Goal: Information Seeking & Learning: Learn about a topic

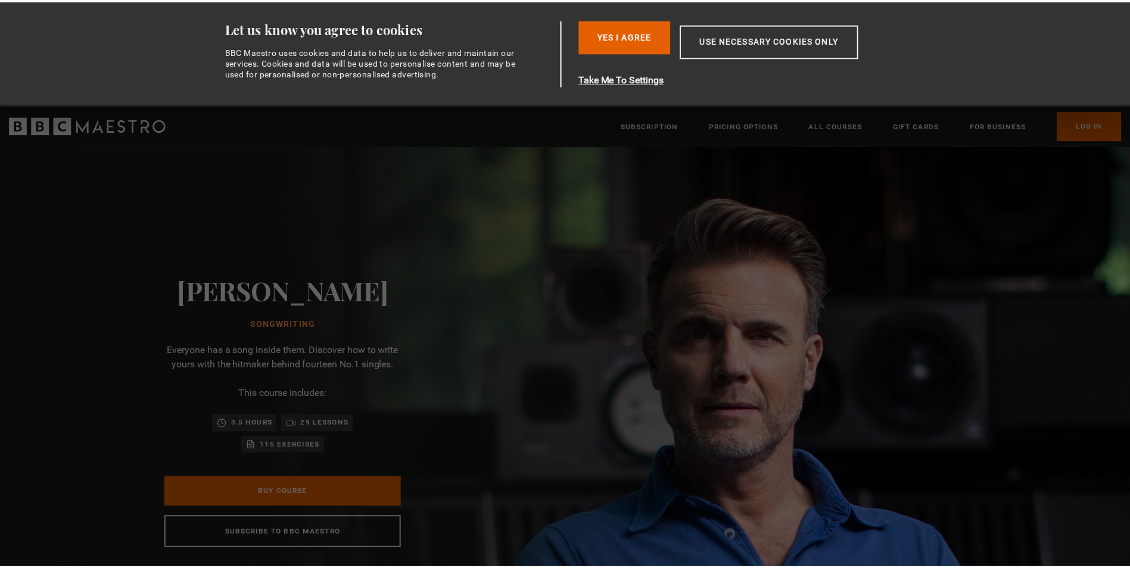
scroll to position [0, 156]
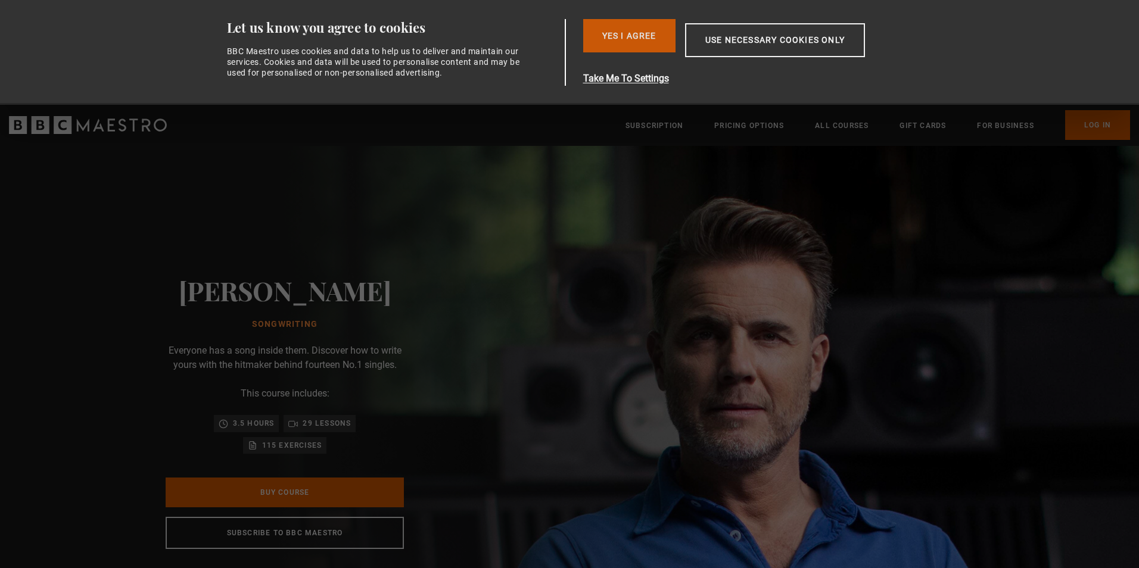
click at [646, 37] on button "Yes I Agree" at bounding box center [629, 35] width 92 height 33
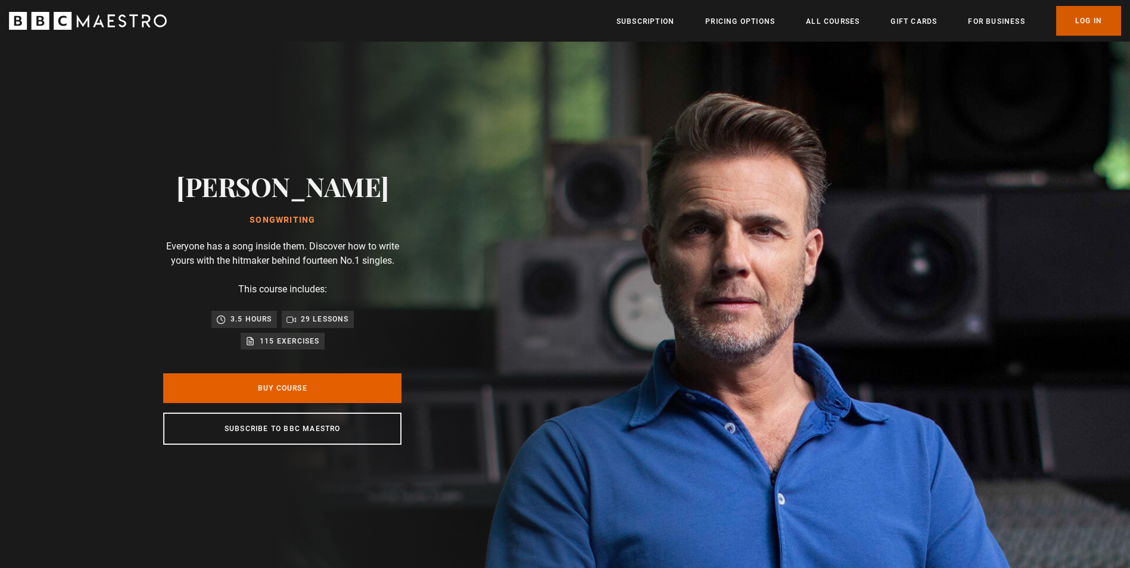
click at [1081, 28] on link "Log In" at bounding box center [1088, 21] width 65 height 30
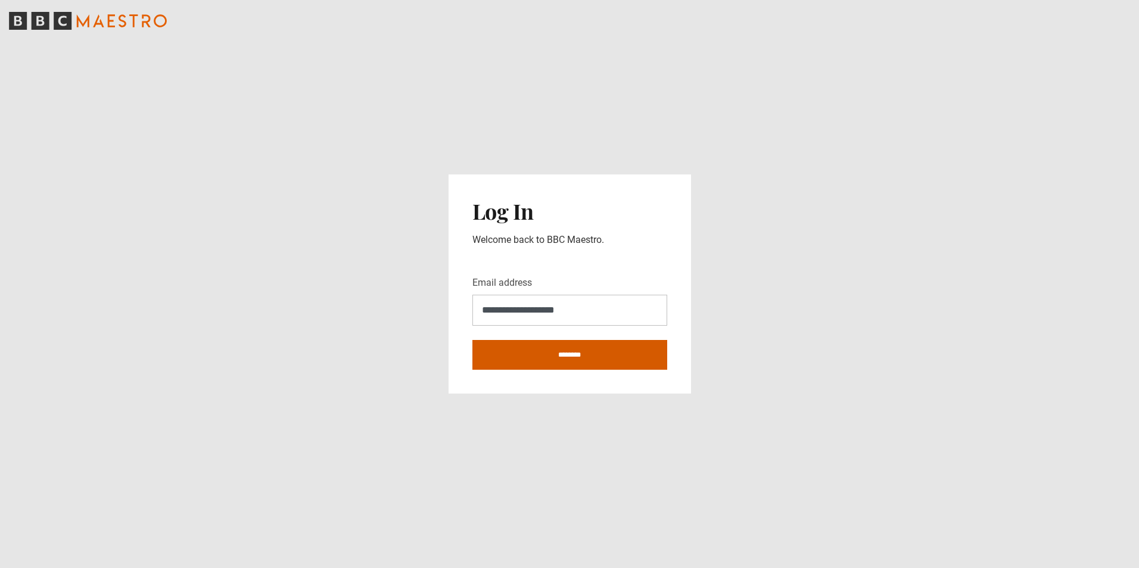
type input "**********"
click at [634, 359] on input "********" at bounding box center [570, 355] width 195 height 30
type input "**********"
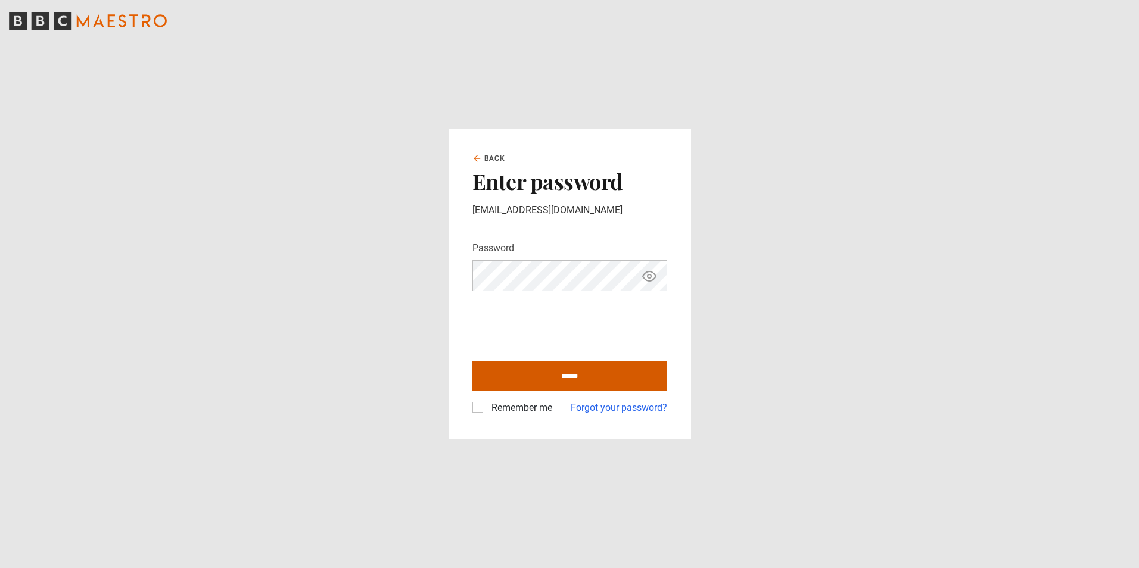
click at [548, 371] on input "******" at bounding box center [570, 377] width 195 height 30
type input "**********"
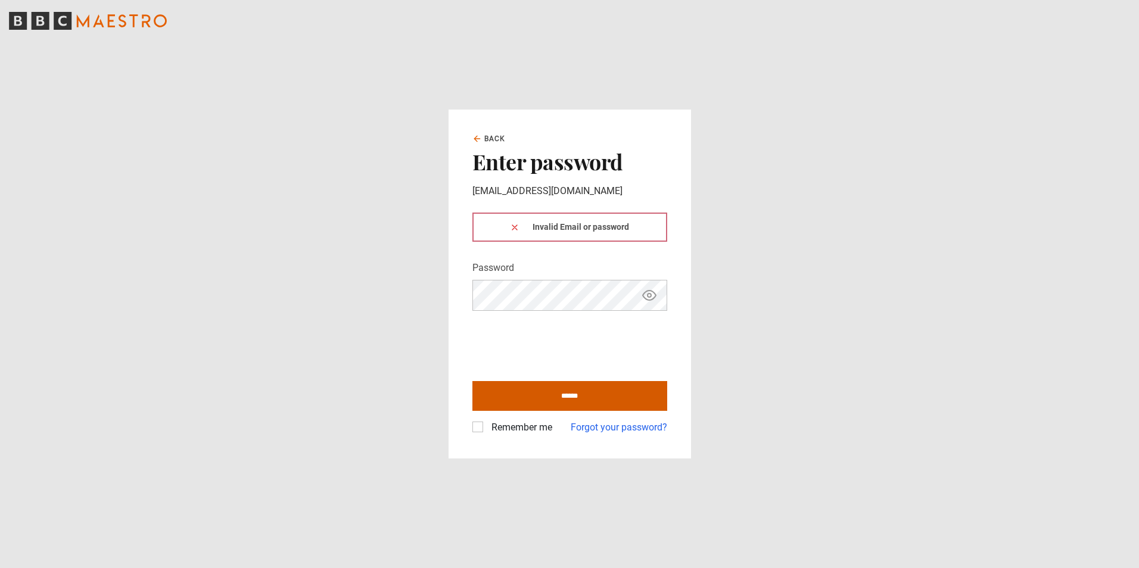
click at [528, 394] on input "******" at bounding box center [570, 396] width 195 height 30
type input "**********"
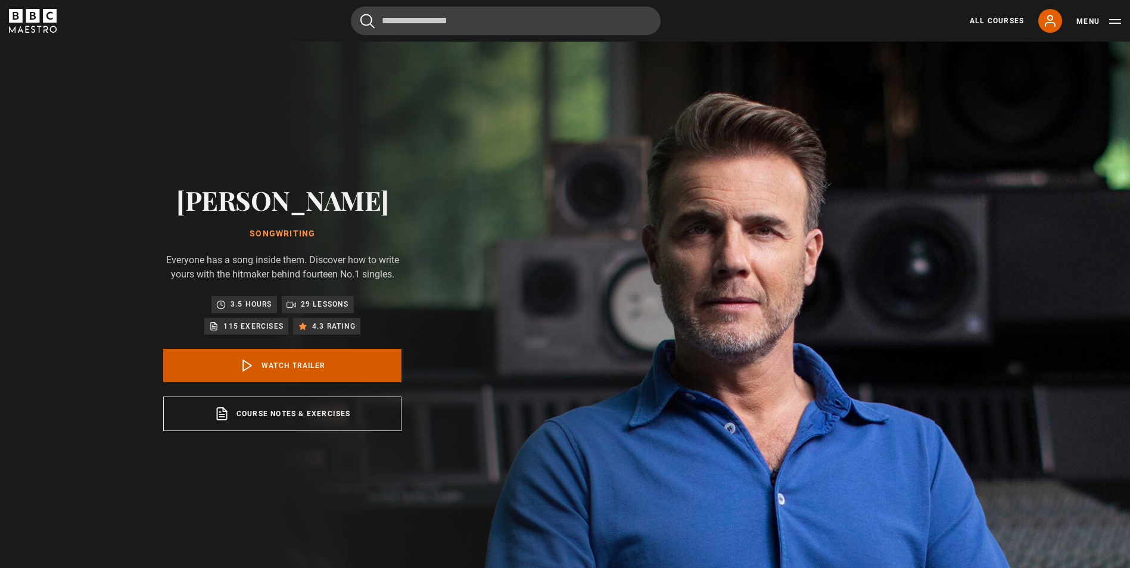
click at [291, 363] on link "Watch Trailer" at bounding box center [282, 365] width 238 height 33
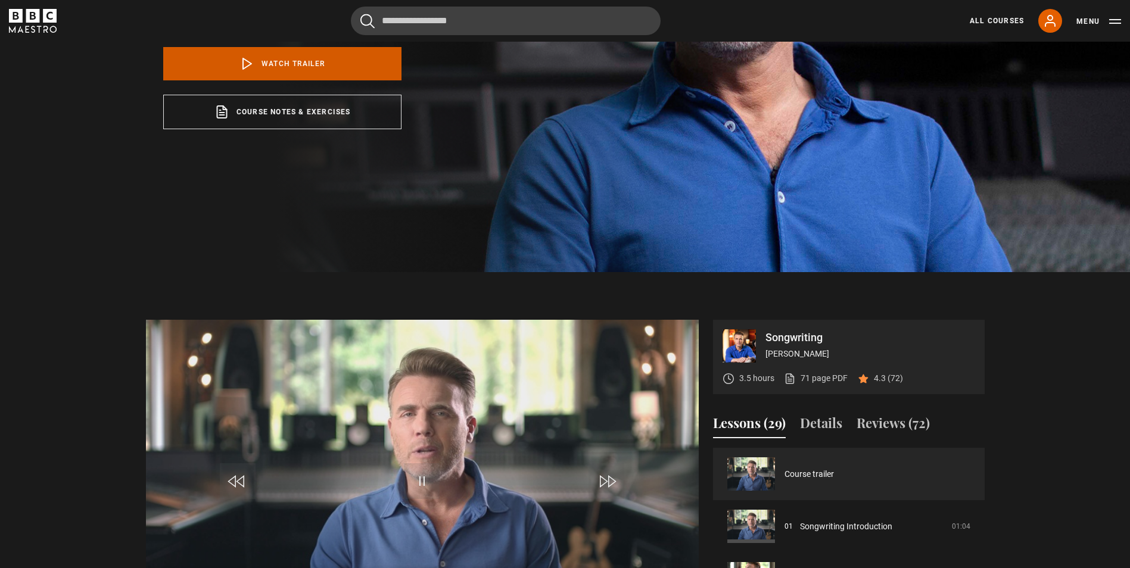
scroll to position [574, 0]
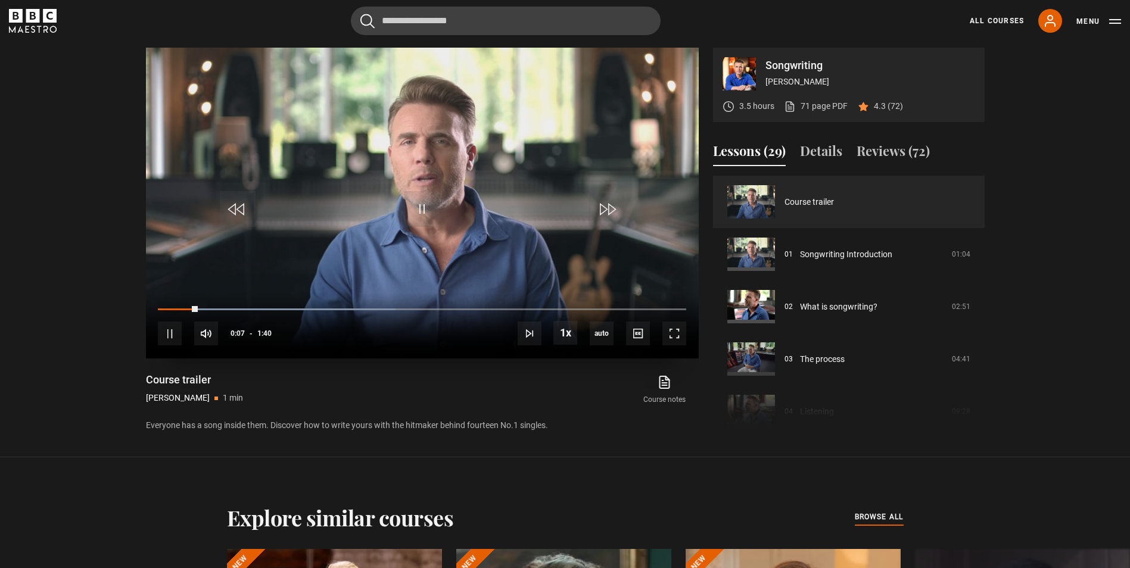
drag, startPoint x: 191, startPoint y: 313, endPoint x: 163, endPoint y: 314, distance: 28.0
click at [163, 314] on div "10s Skip Back 10 seconds Pause 10s Skip Forward 10 seconds Loaded : 45.00% 0:06…" at bounding box center [422, 326] width 553 height 66
click at [162, 312] on div "10s Skip Back 10 seconds Pause 10s Skip Forward 10 seconds Loaded : 45.00% 0:06…" at bounding box center [422, 326] width 553 height 66
click at [161, 310] on div "0:00" at bounding box center [162, 309] width 2 height 4
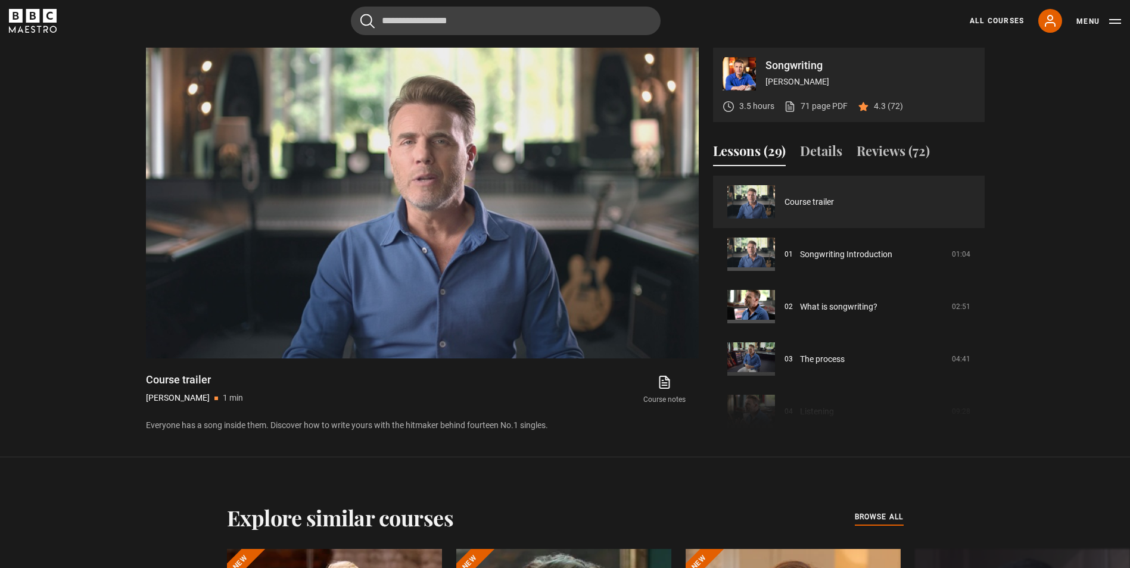
scroll to position [515, 0]
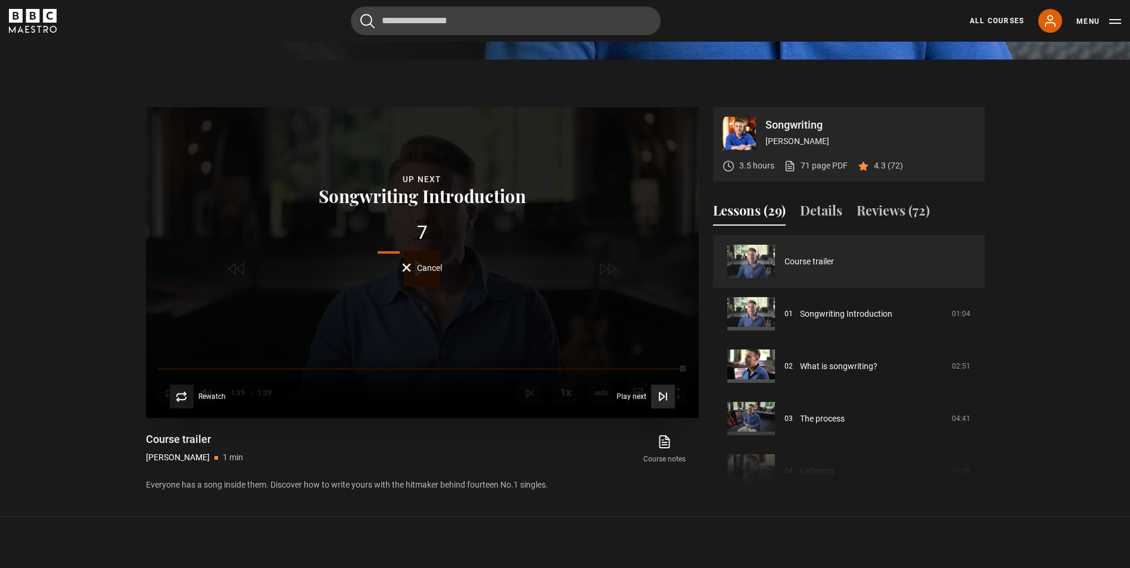
click at [629, 400] on span "Play next" at bounding box center [632, 396] width 30 height 7
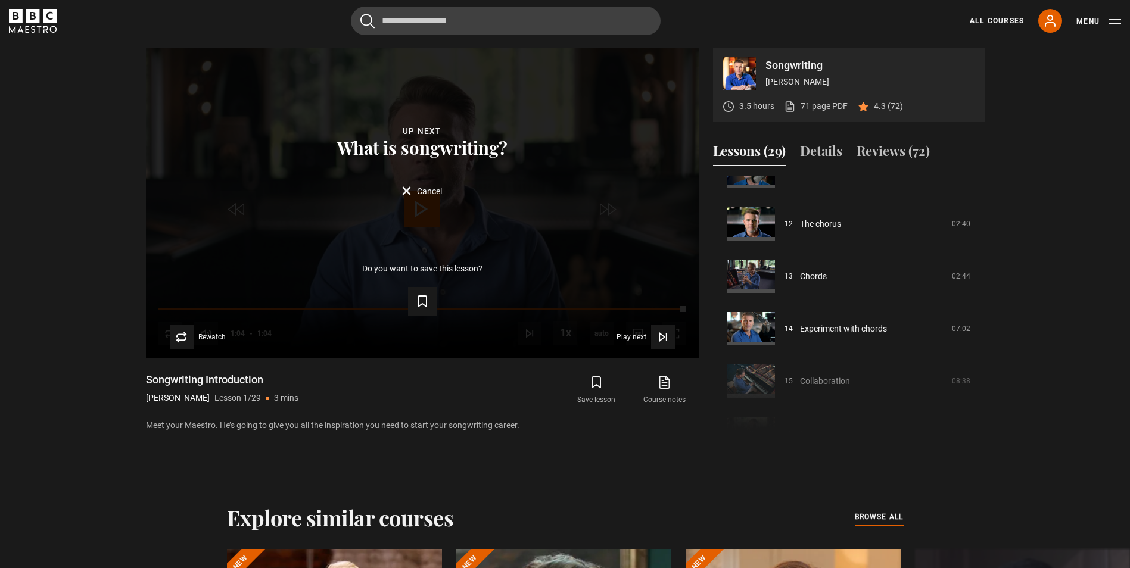
scroll to position [601, 0]
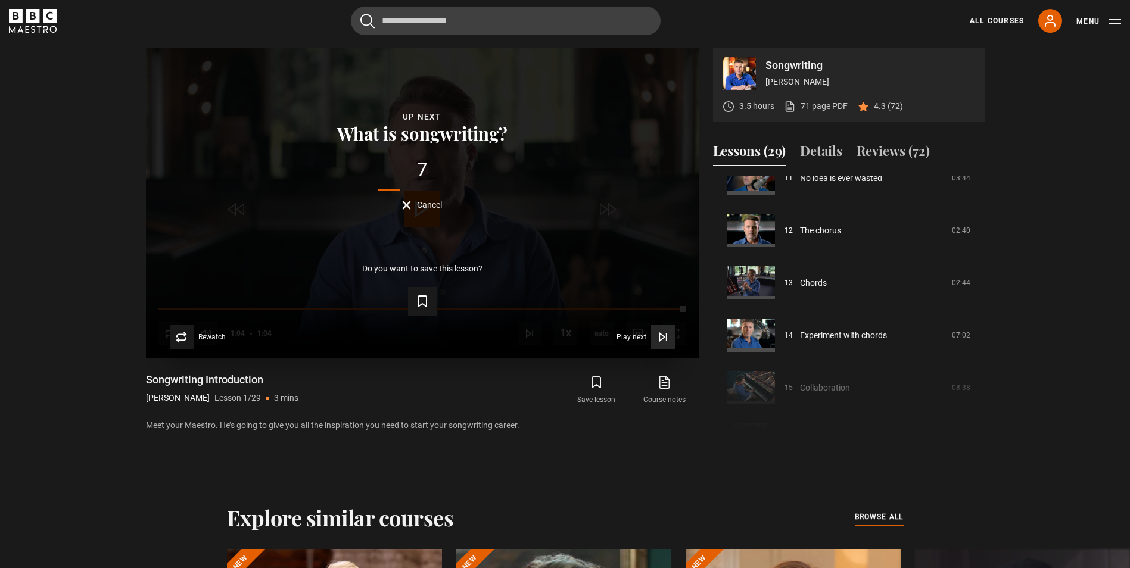
click at [635, 338] on span "Play next" at bounding box center [632, 337] width 30 height 7
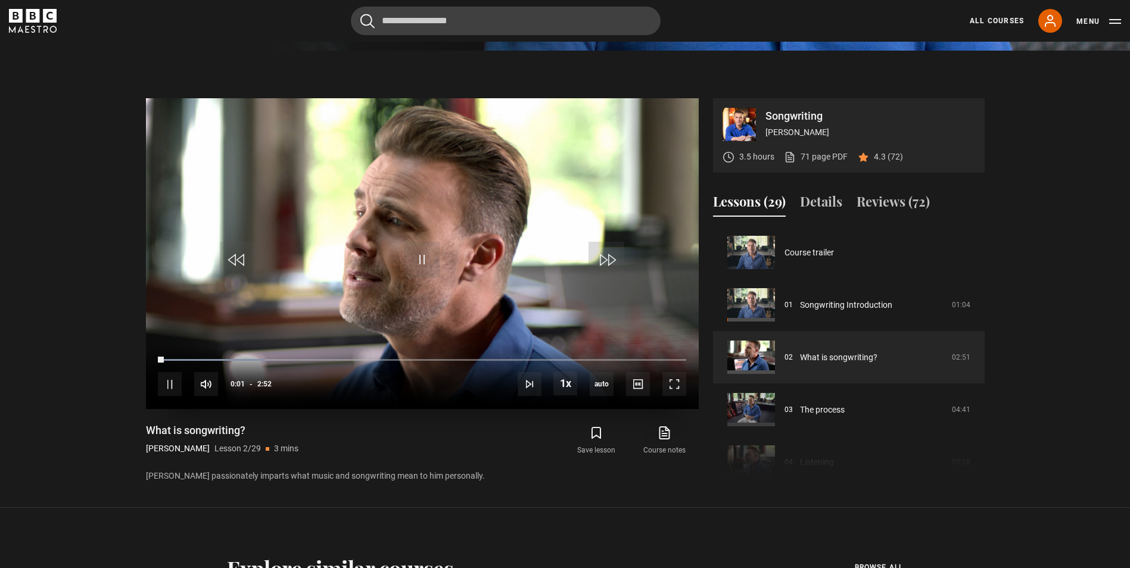
scroll to position [515, 0]
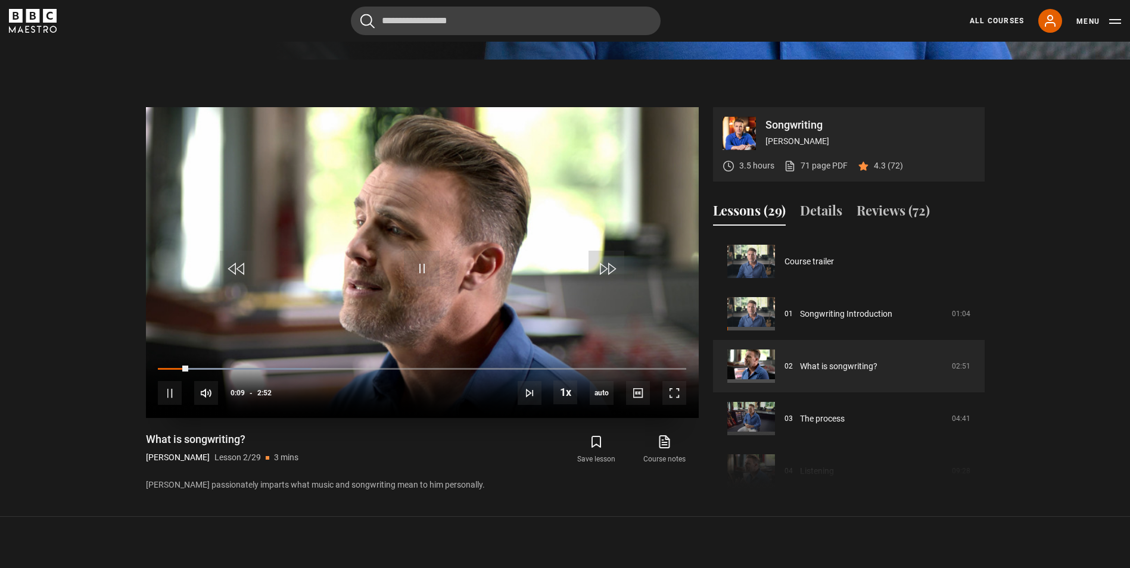
click at [504, 263] on video "Video Player" at bounding box center [422, 262] width 553 height 311
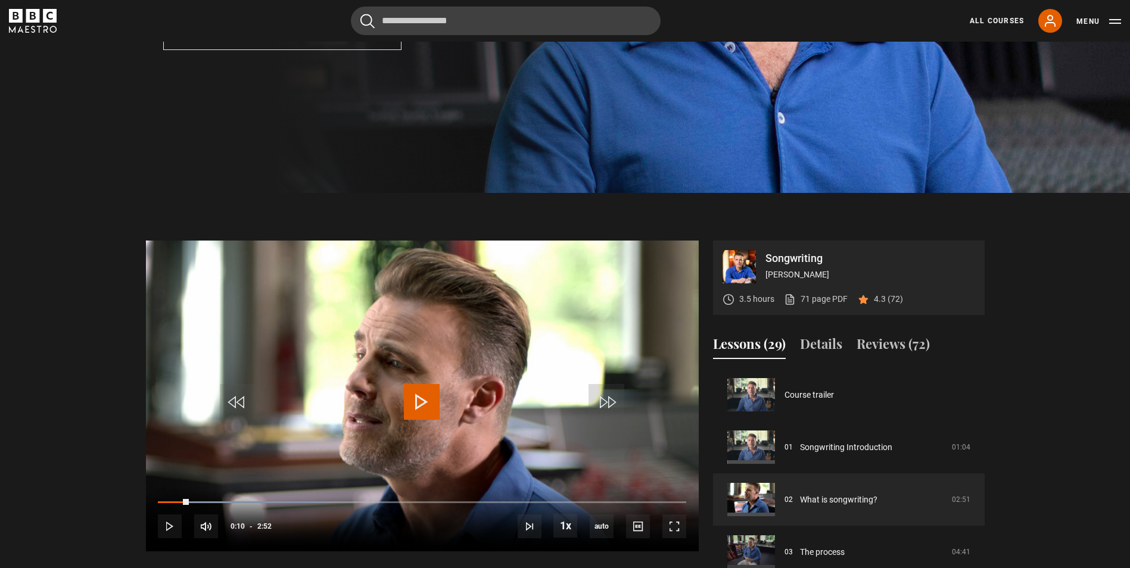
scroll to position [558, 0]
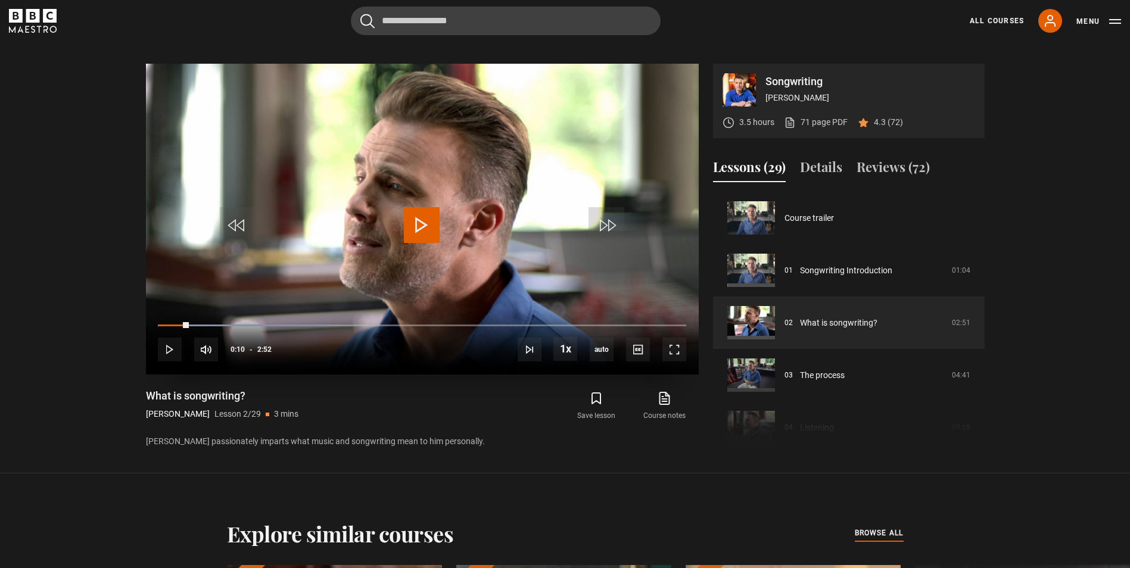
click at [412, 228] on span "Video Player" at bounding box center [422, 225] width 36 height 36
click at [419, 228] on span "Video Player" at bounding box center [422, 225] width 36 height 36
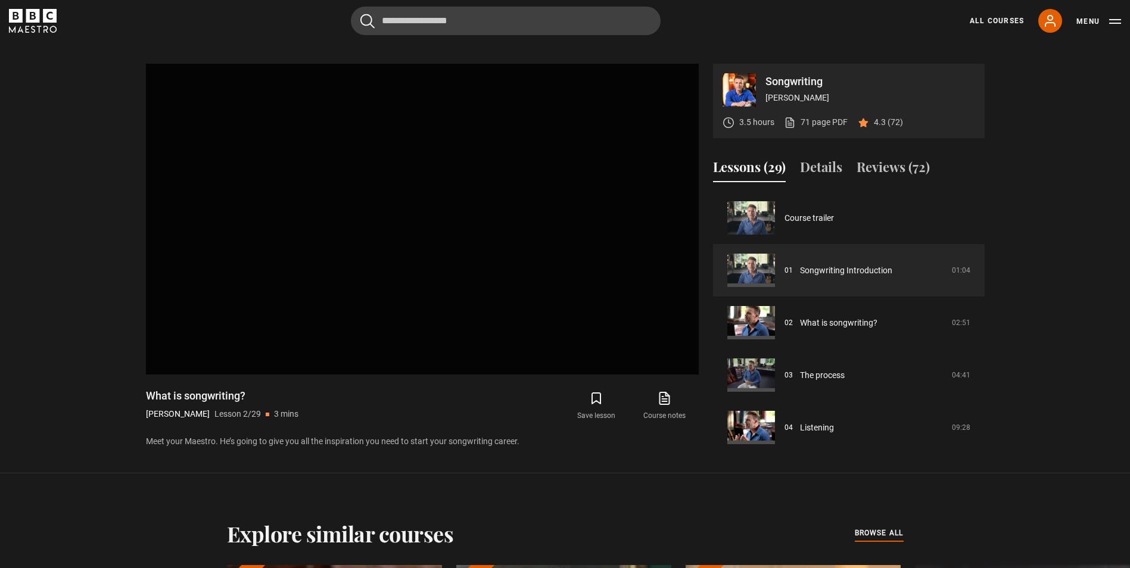
scroll to position [574, 0]
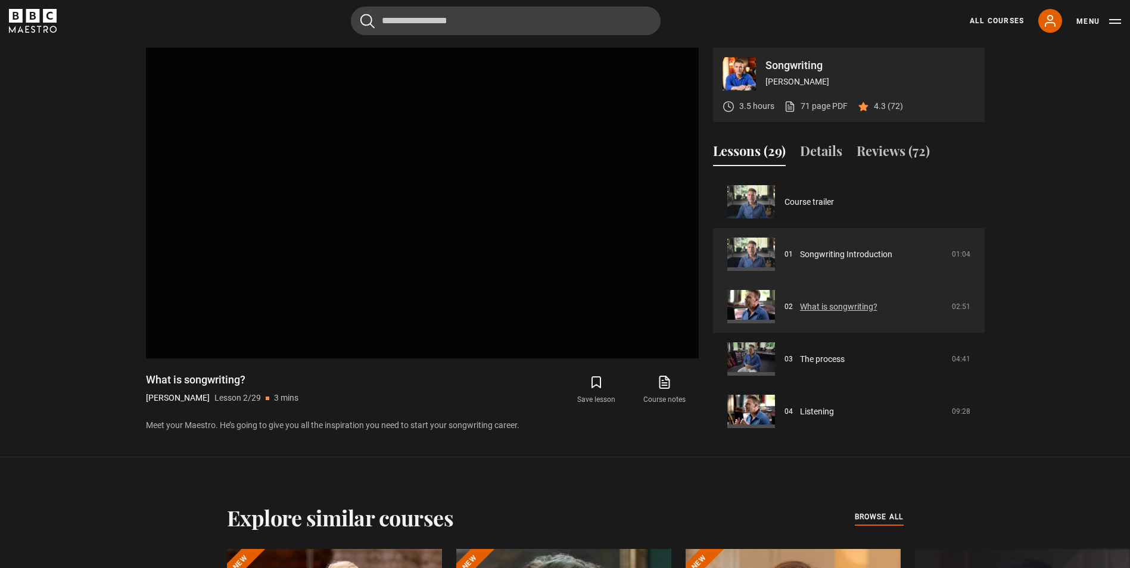
click at [825, 303] on link "What is songwriting?" at bounding box center [838, 307] width 77 height 13
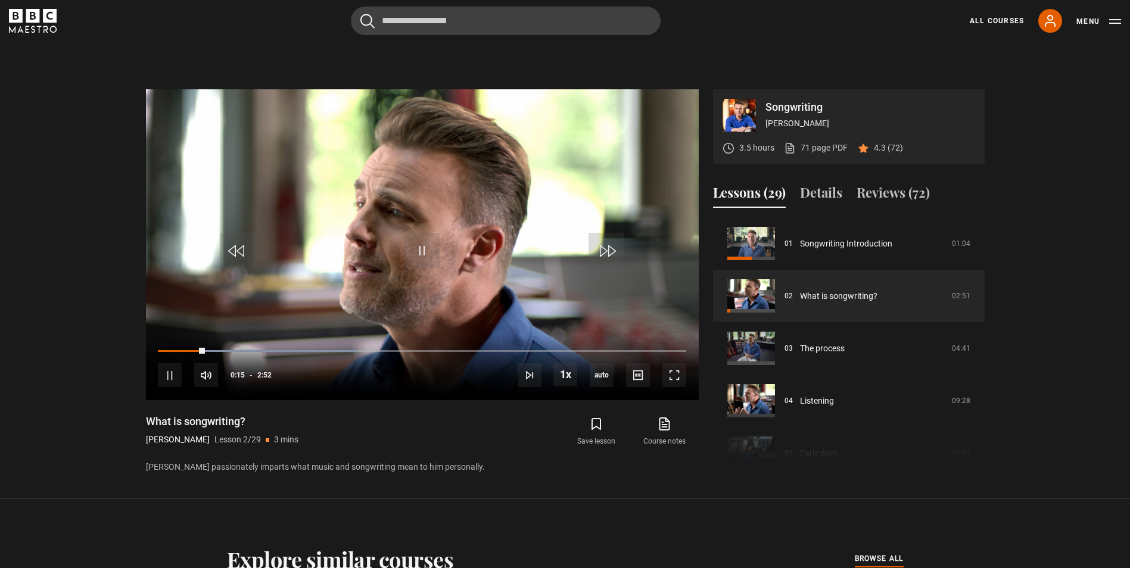
scroll to position [515, 0]
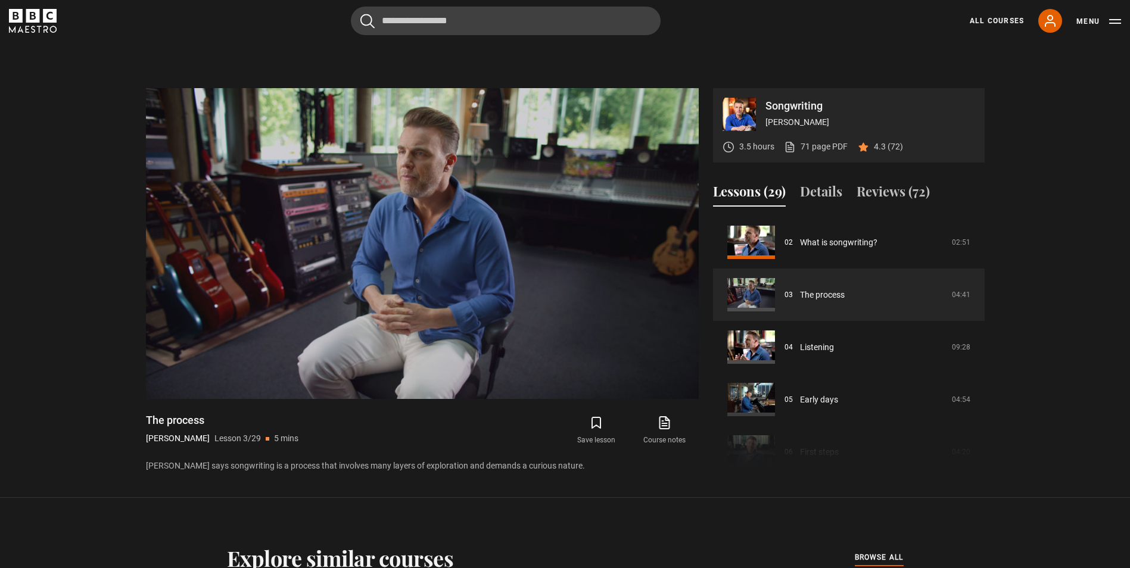
scroll to position [515, 0]
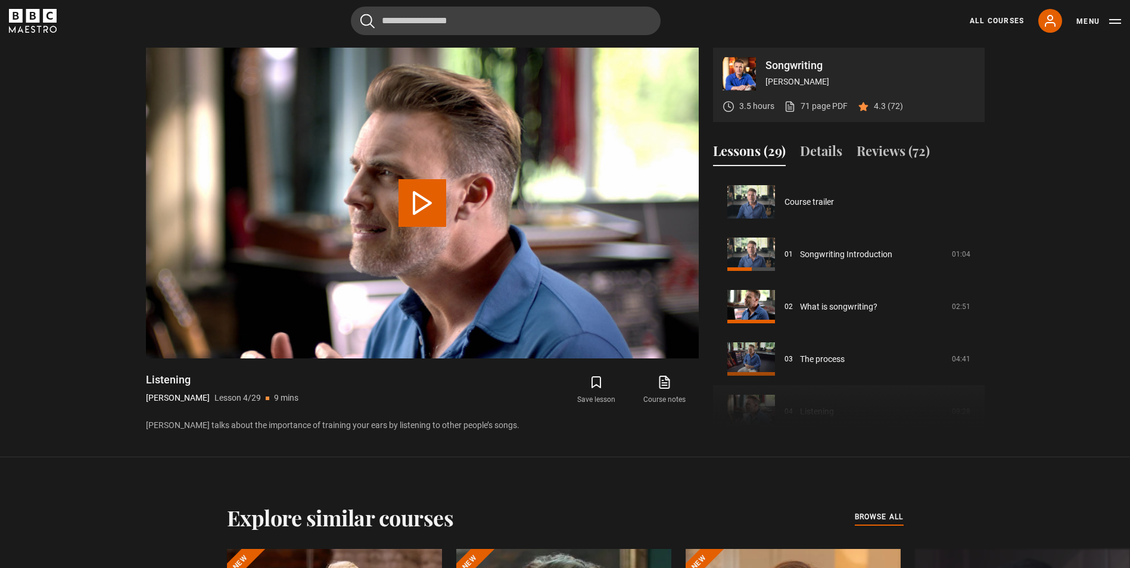
scroll to position [157, 0]
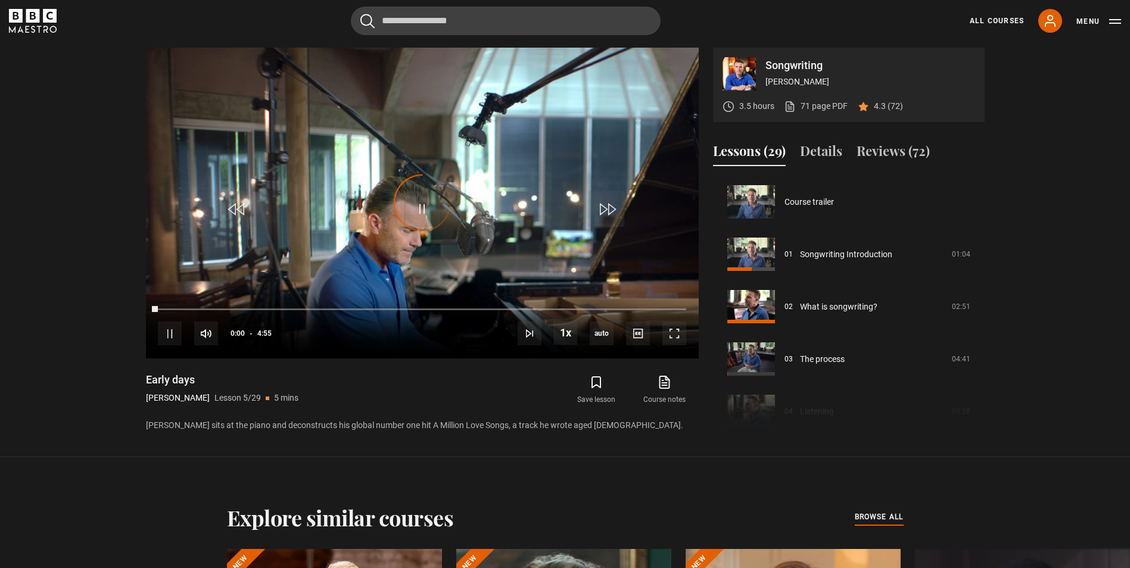
scroll to position [210, 0]
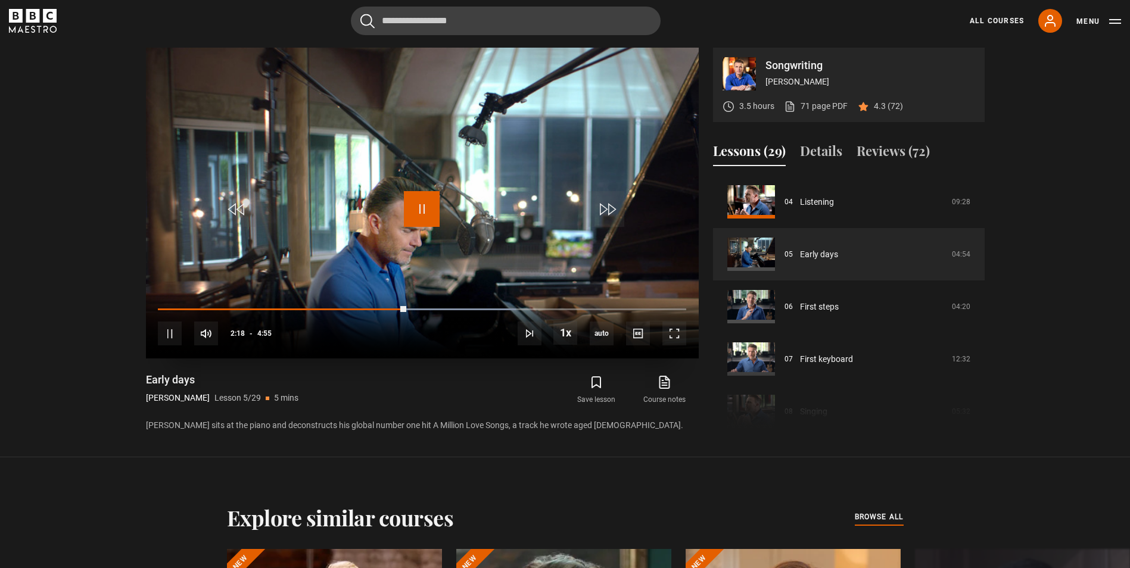
click at [419, 208] on span "Video Player" at bounding box center [422, 209] width 36 height 36
click at [421, 211] on span "Video Player" at bounding box center [422, 209] width 36 height 36
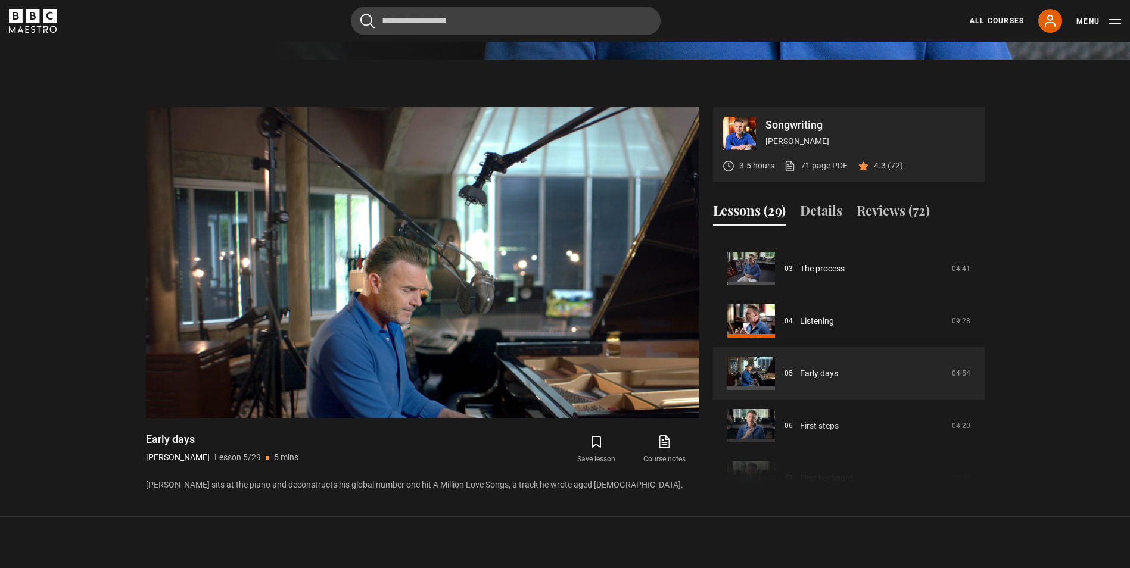
scroll to position [574, 0]
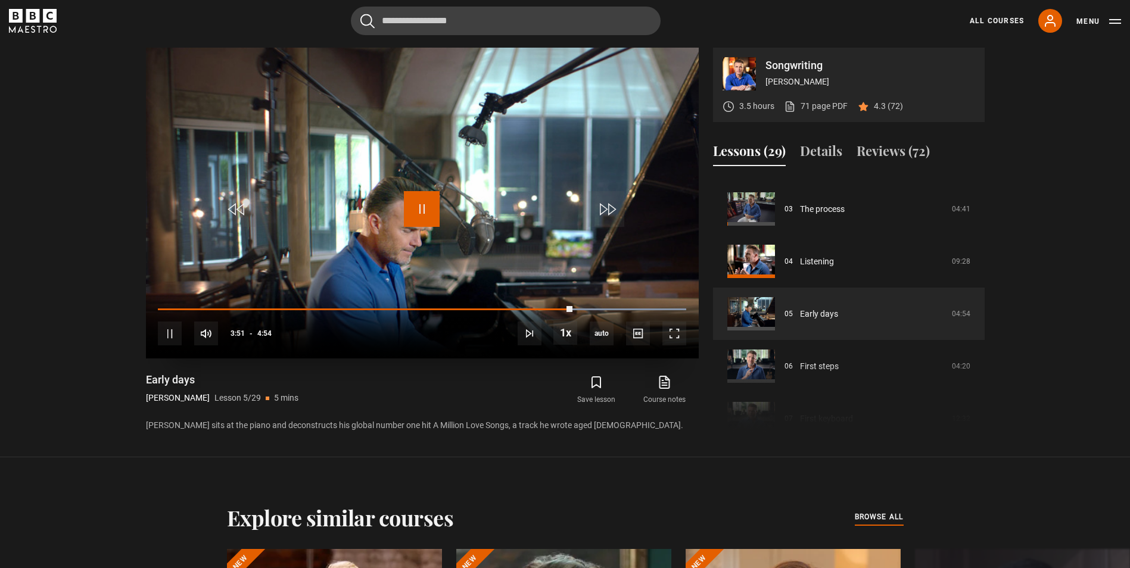
click at [415, 207] on span "Video Player" at bounding box center [422, 209] width 36 height 36
click at [431, 209] on span "Video Player" at bounding box center [422, 209] width 36 height 36
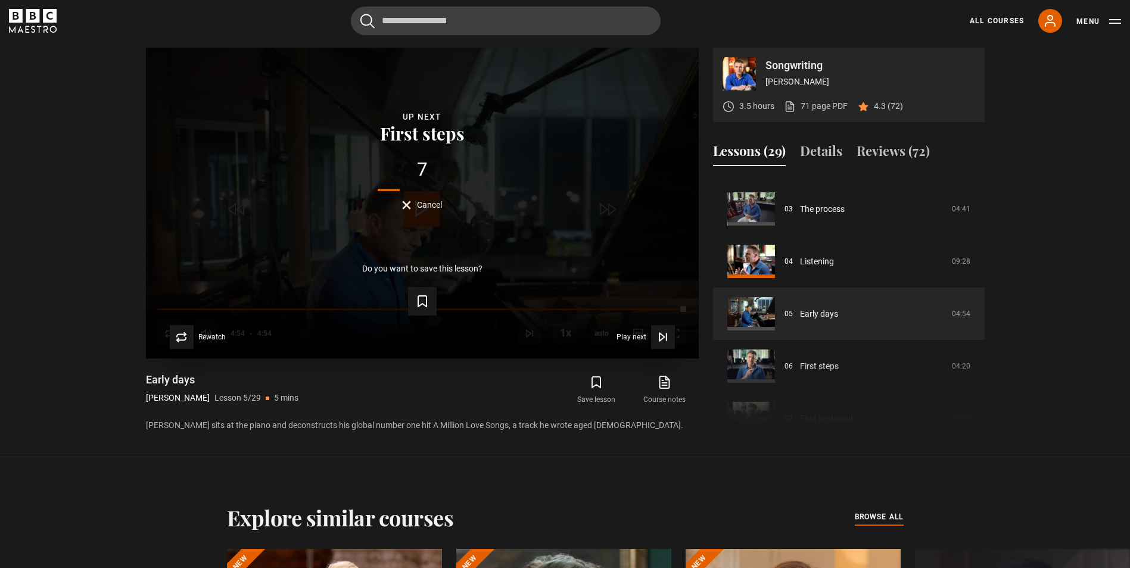
click at [406, 206] on button "Cancel" at bounding box center [422, 205] width 40 height 9
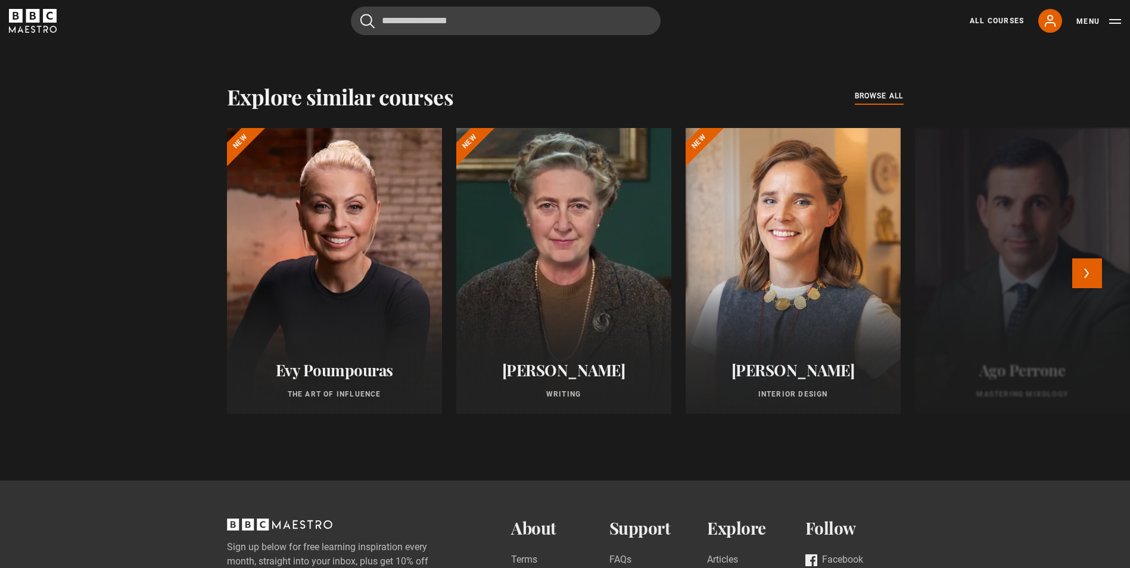
scroll to position [992, 0]
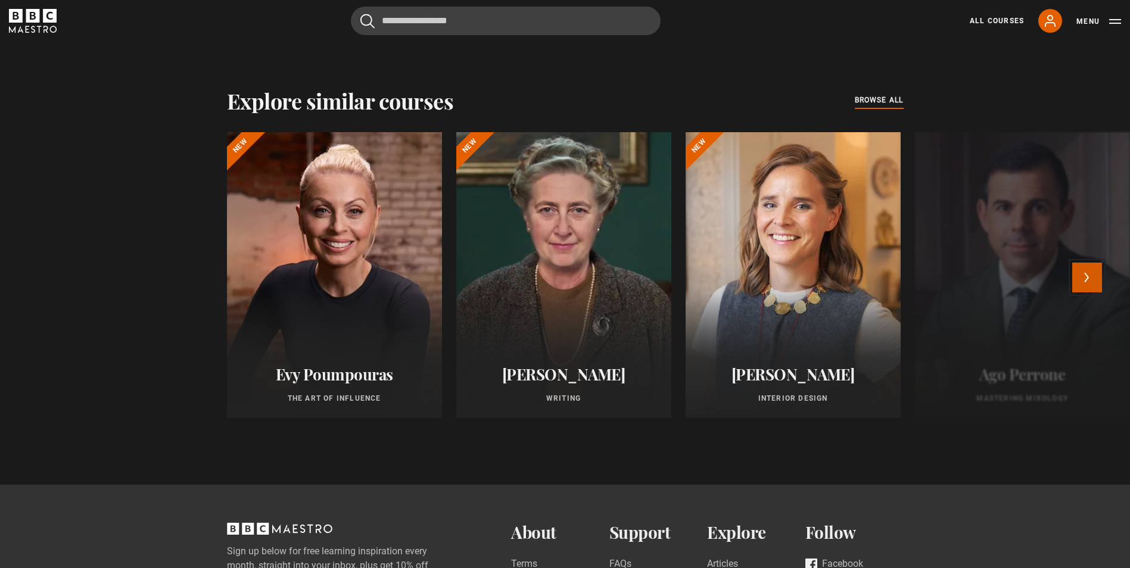
click at [1096, 272] on button "Next" at bounding box center [1088, 278] width 30 height 30
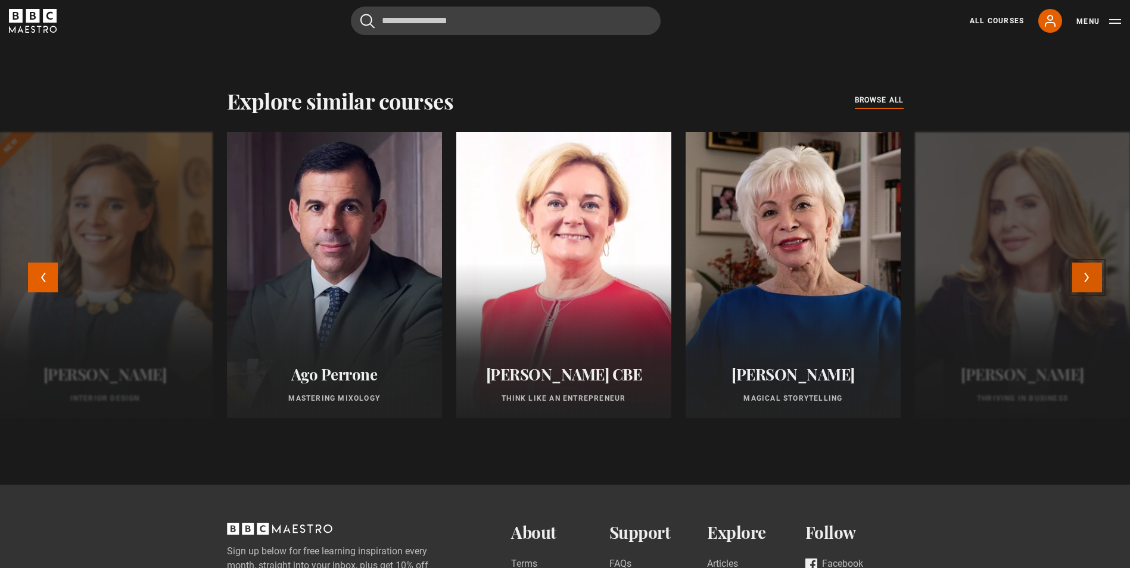
click at [1084, 278] on button "Next" at bounding box center [1088, 278] width 30 height 30
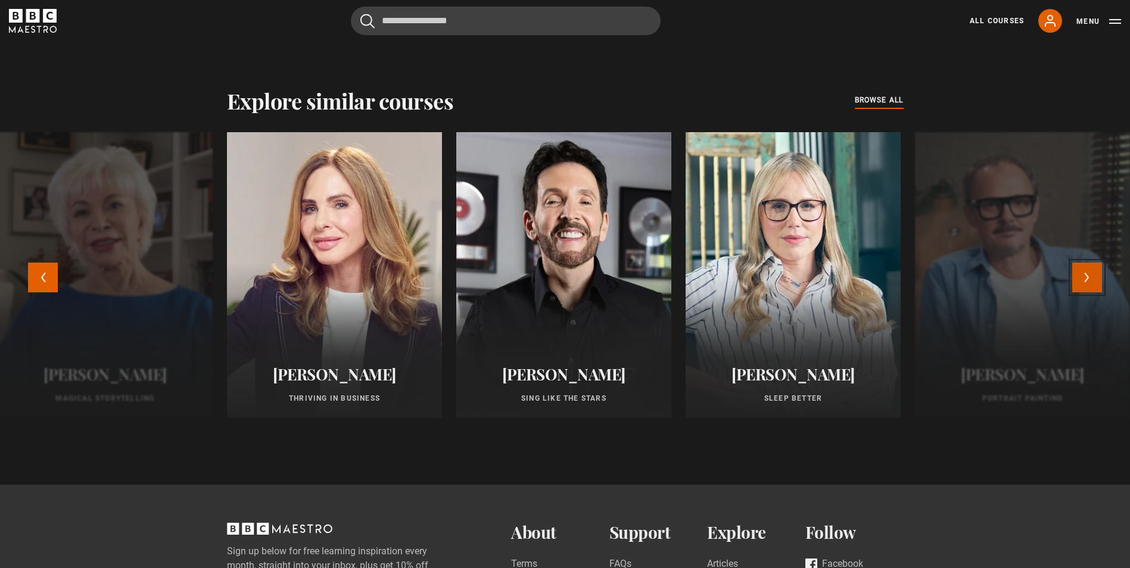
click at [1084, 278] on button "Next" at bounding box center [1088, 278] width 30 height 30
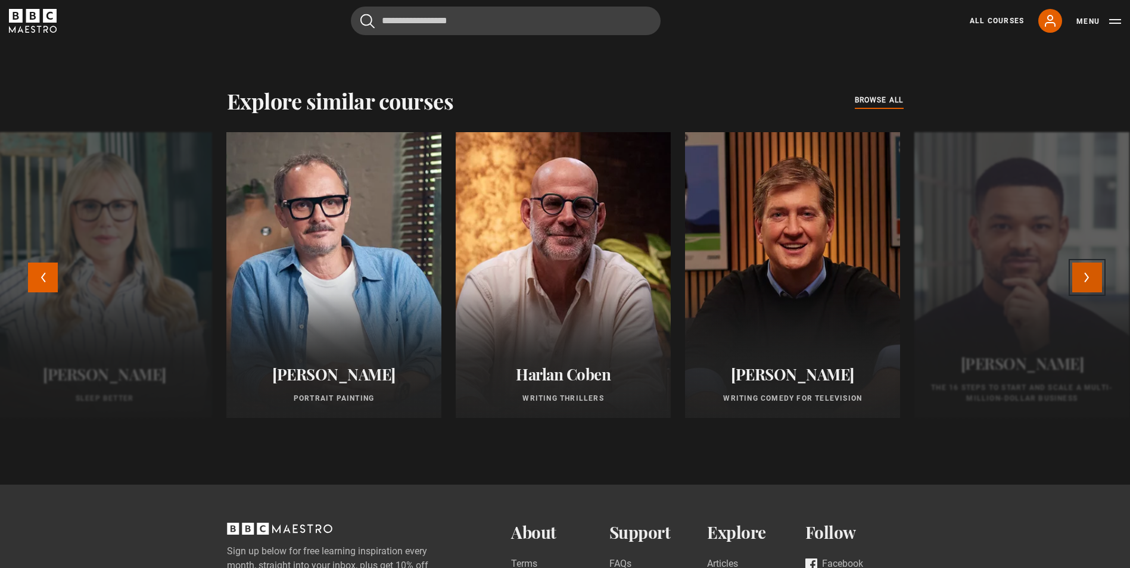
click at [1084, 278] on button "Next" at bounding box center [1088, 278] width 30 height 30
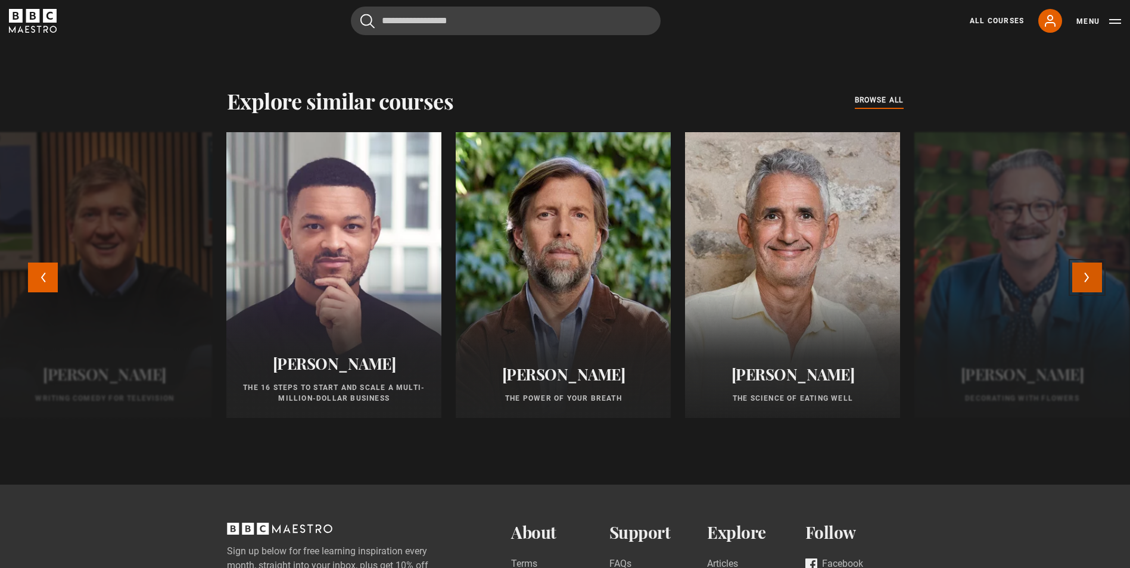
click at [1094, 276] on button "Next" at bounding box center [1088, 278] width 30 height 30
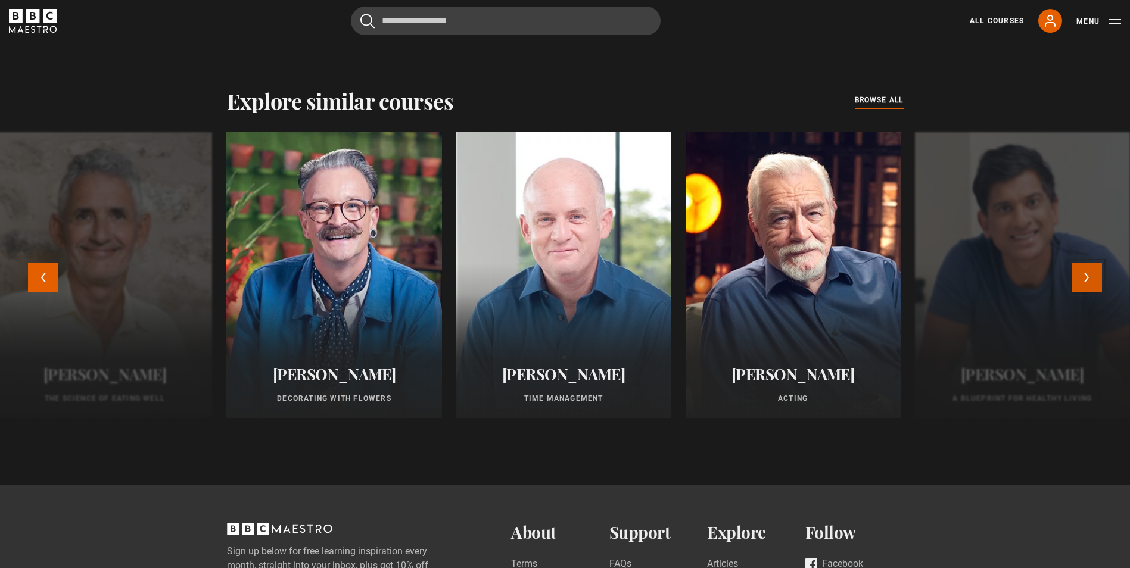
click at [1095, 277] on button "Next" at bounding box center [1088, 278] width 30 height 30
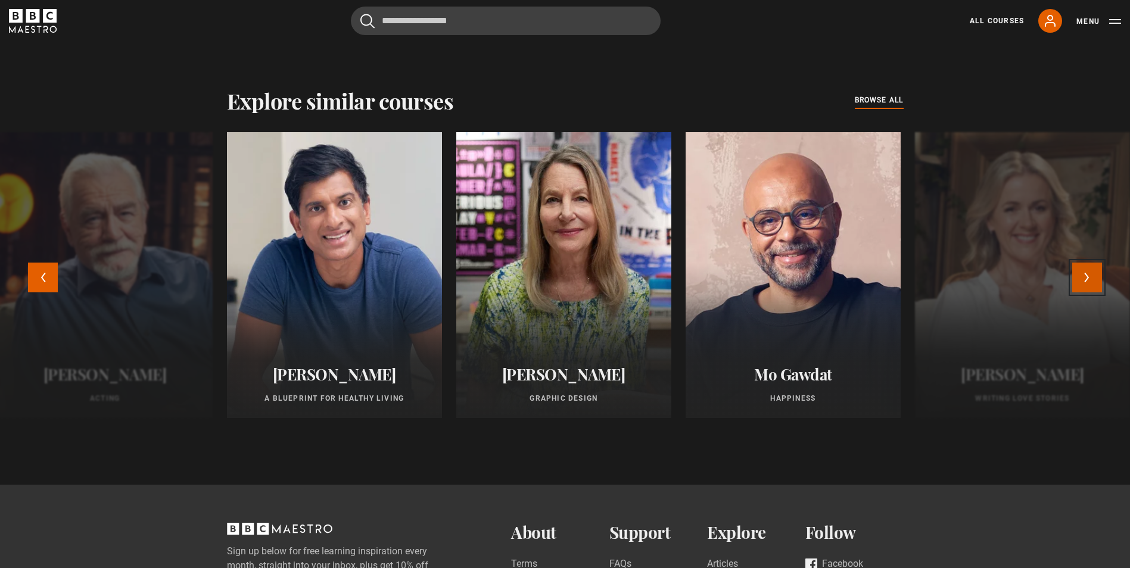
click at [1095, 277] on button "Next" at bounding box center [1088, 278] width 30 height 30
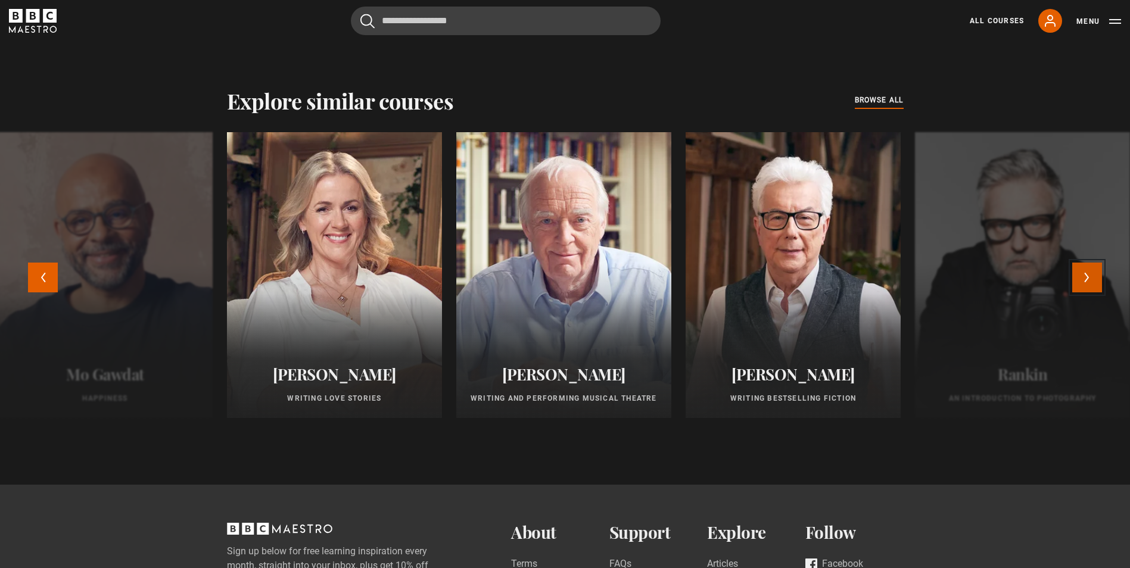
click at [1095, 277] on button "Next" at bounding box center [1088, 278] width 30 height 30
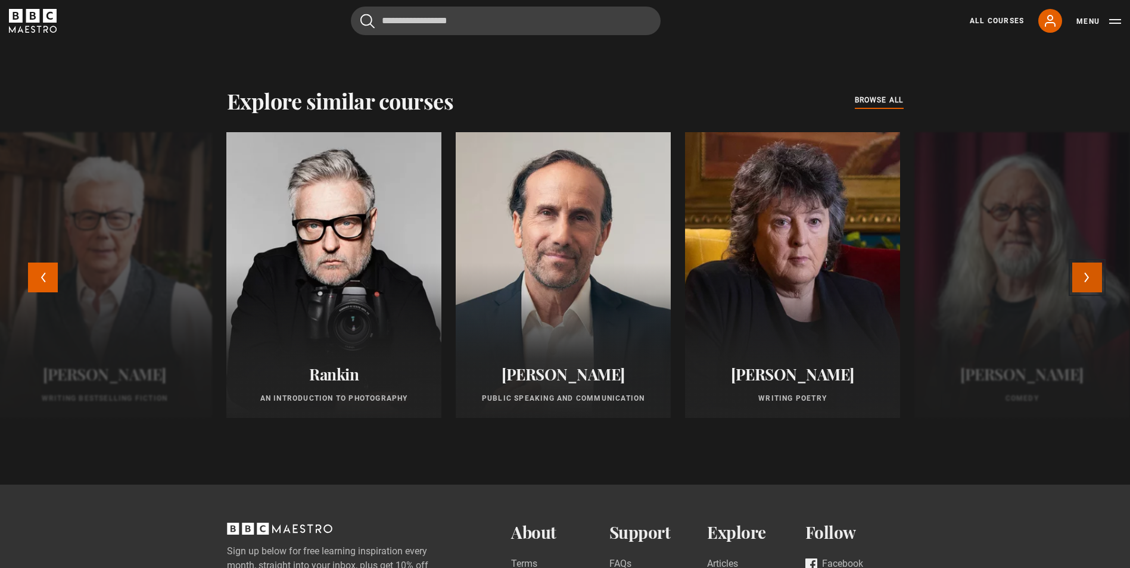
click at [1095, 277] on button "Next" at bounding box center [1088, 278] width 30 height 30
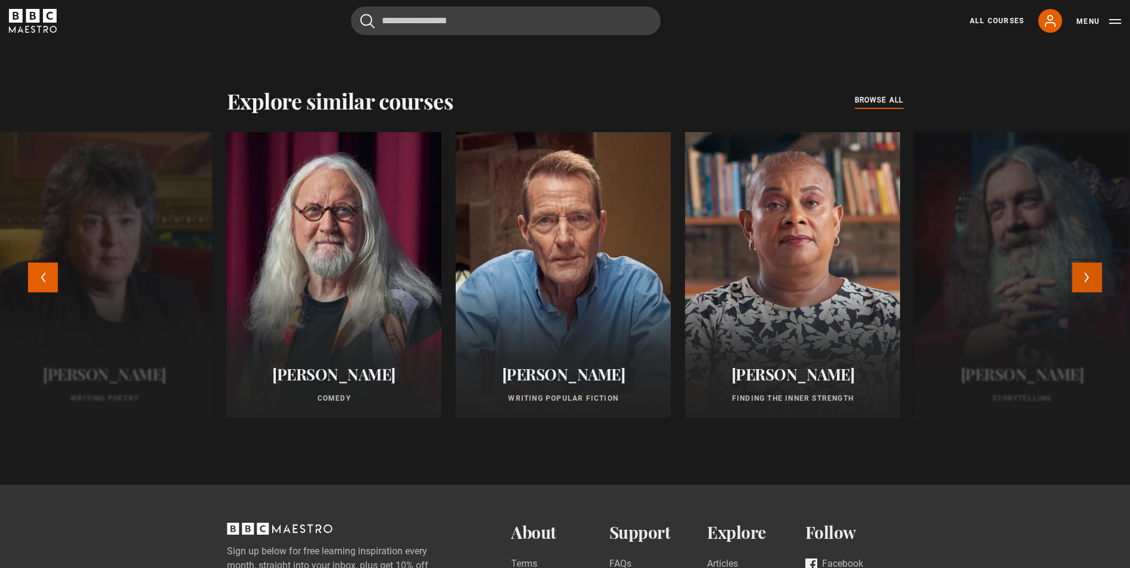
click at [1095, 277] on button "Next" at bounding box center [1088, 278] width 30 height 30
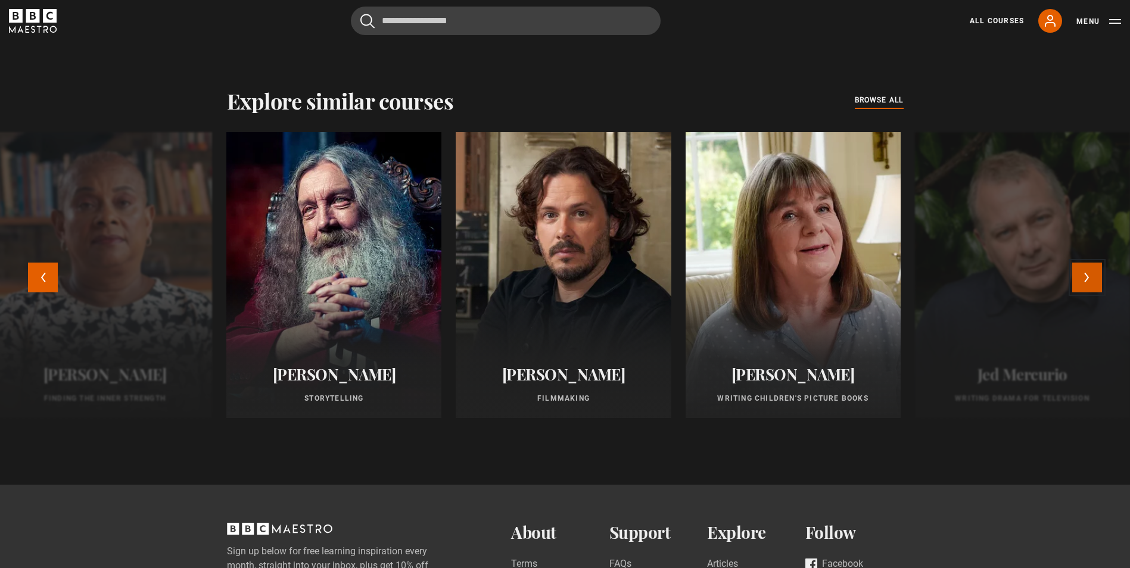
click at [1095, 277] on button "Next" at bounding box center [1088, 278] width 30 height 30
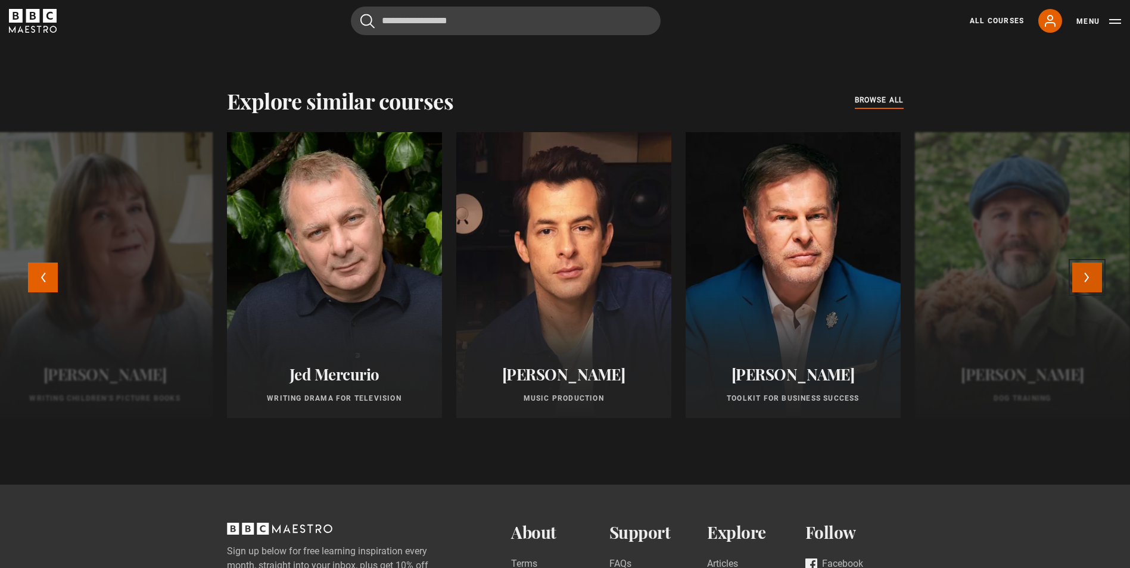
click at [1095, 277] on button "Next" at bounding box center [1088, 278] width 30 height 30
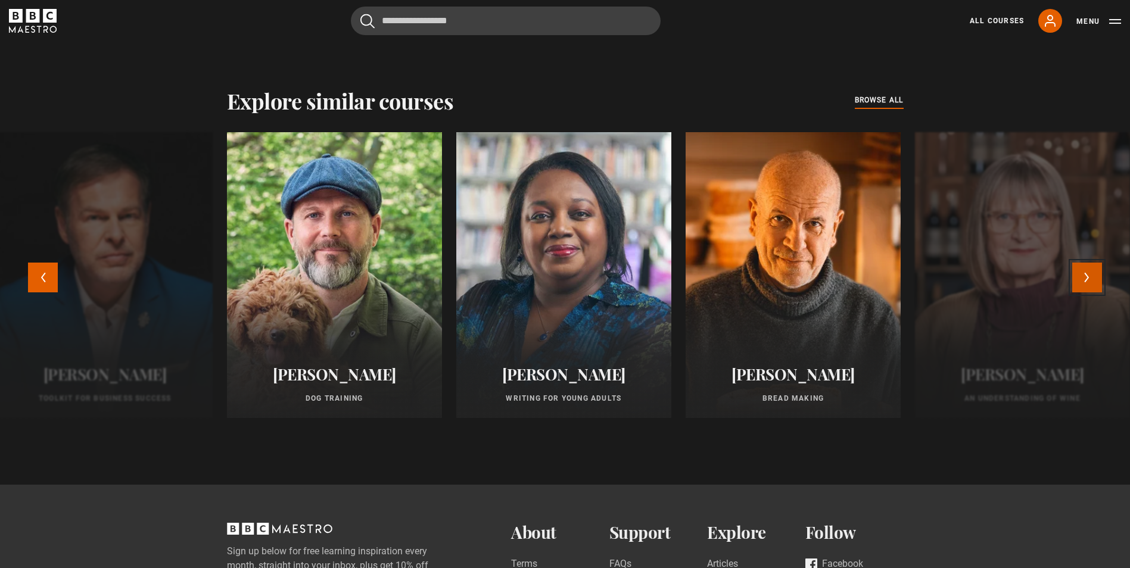
click at [1089, 274] on button "Next" at bounding box center [1088, 278] width 30 height 30
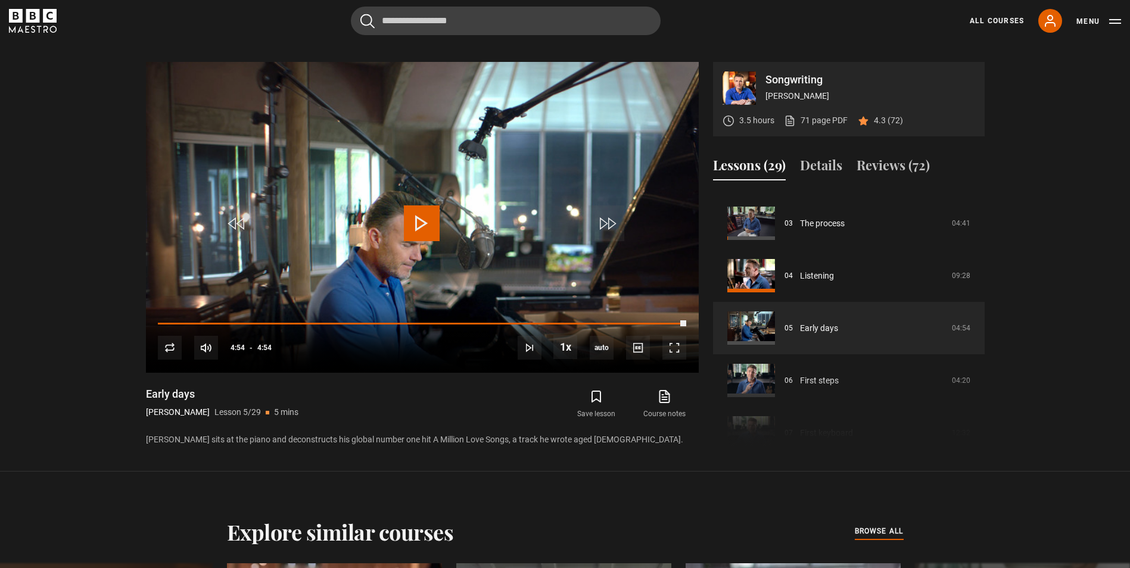
scroll to position [515, 0]
